Goal: Subscribe to service/newsletter

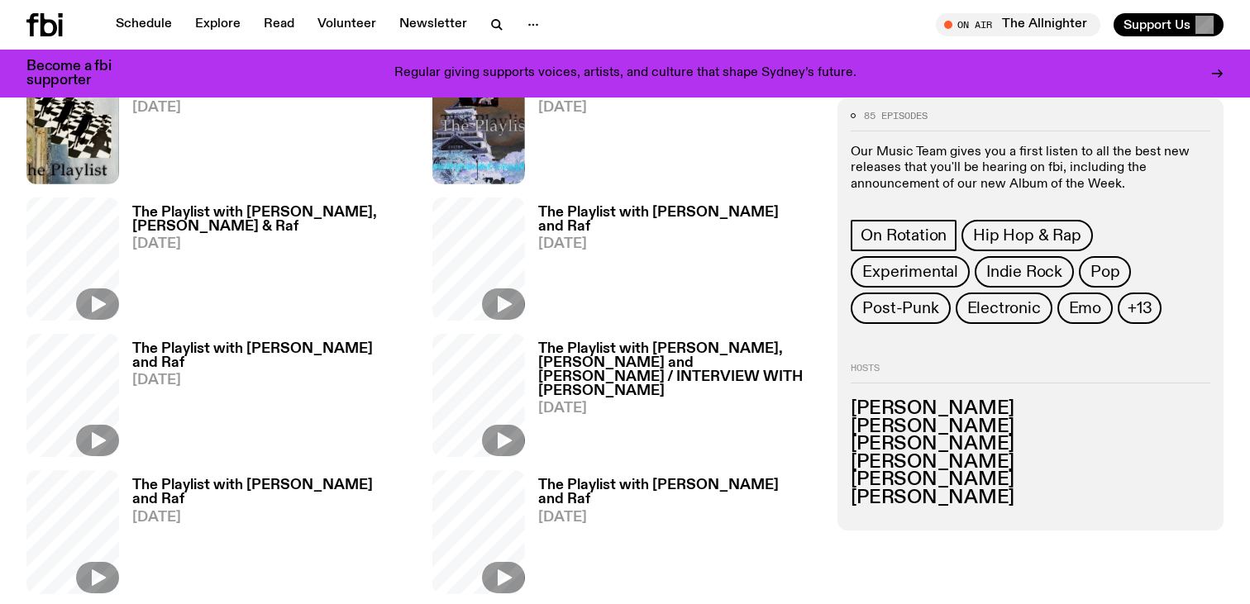
scroll to position [2006, 0]
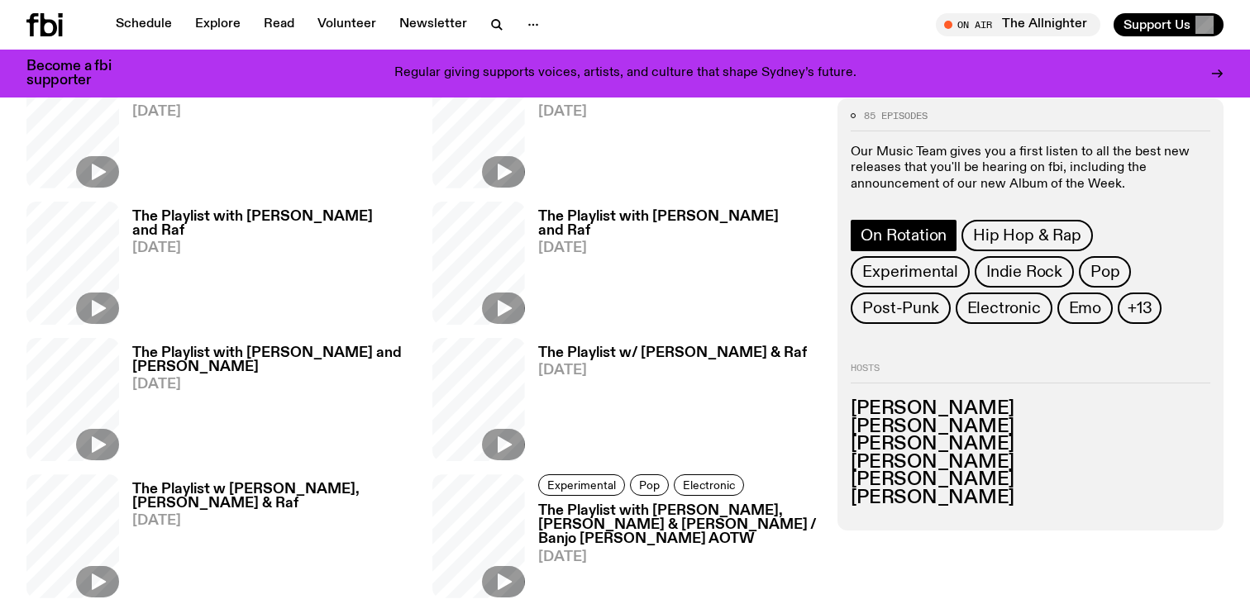
click at [891, 232] on span "On Rotation" at bounding box center [903, 235] width 86 height 18
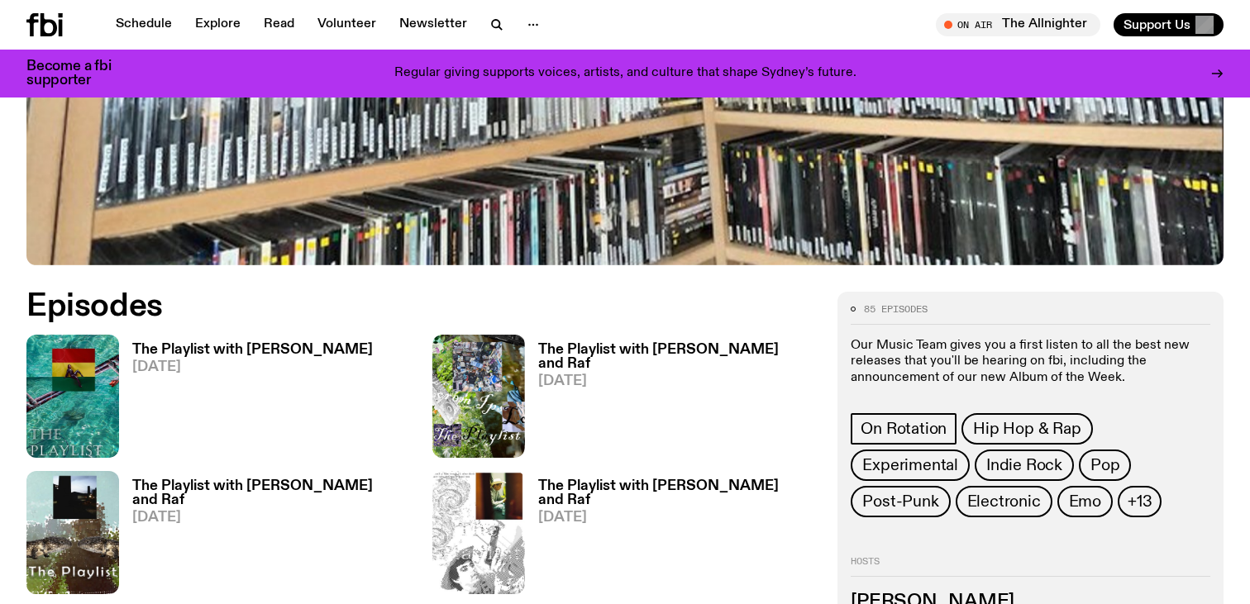
scroll to position [93, 0]
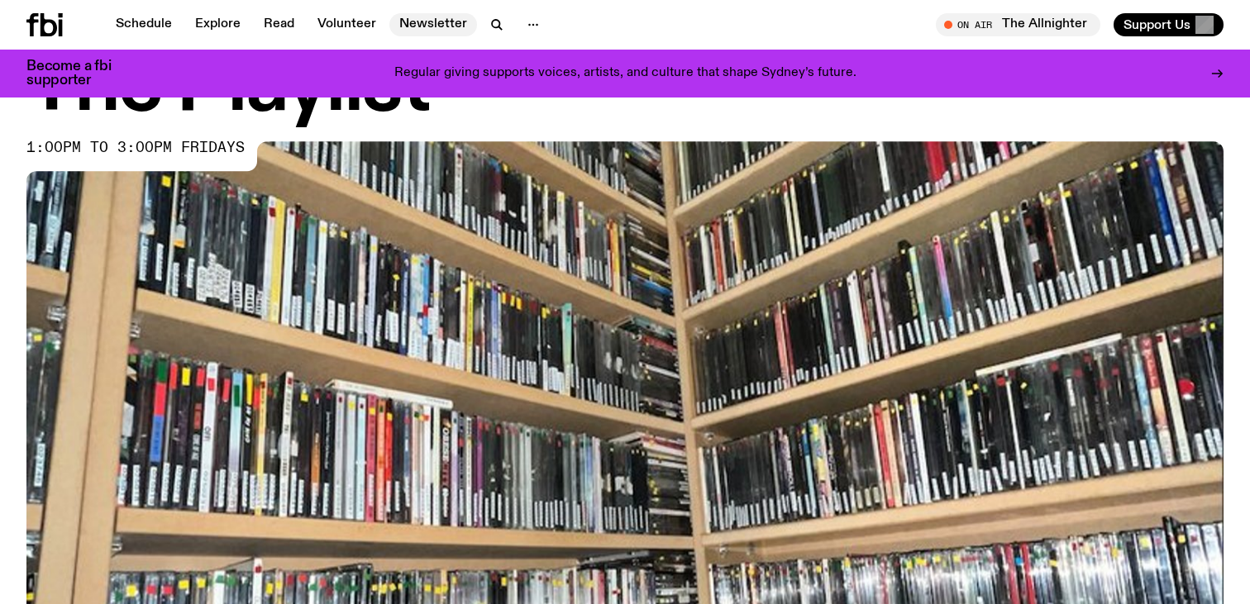
click at [423, 18] on link "Newsletter" at bounding box center [433, 24] width 88 height 23
